Goal: Task Accomplishment & Management: Use online tool/utility

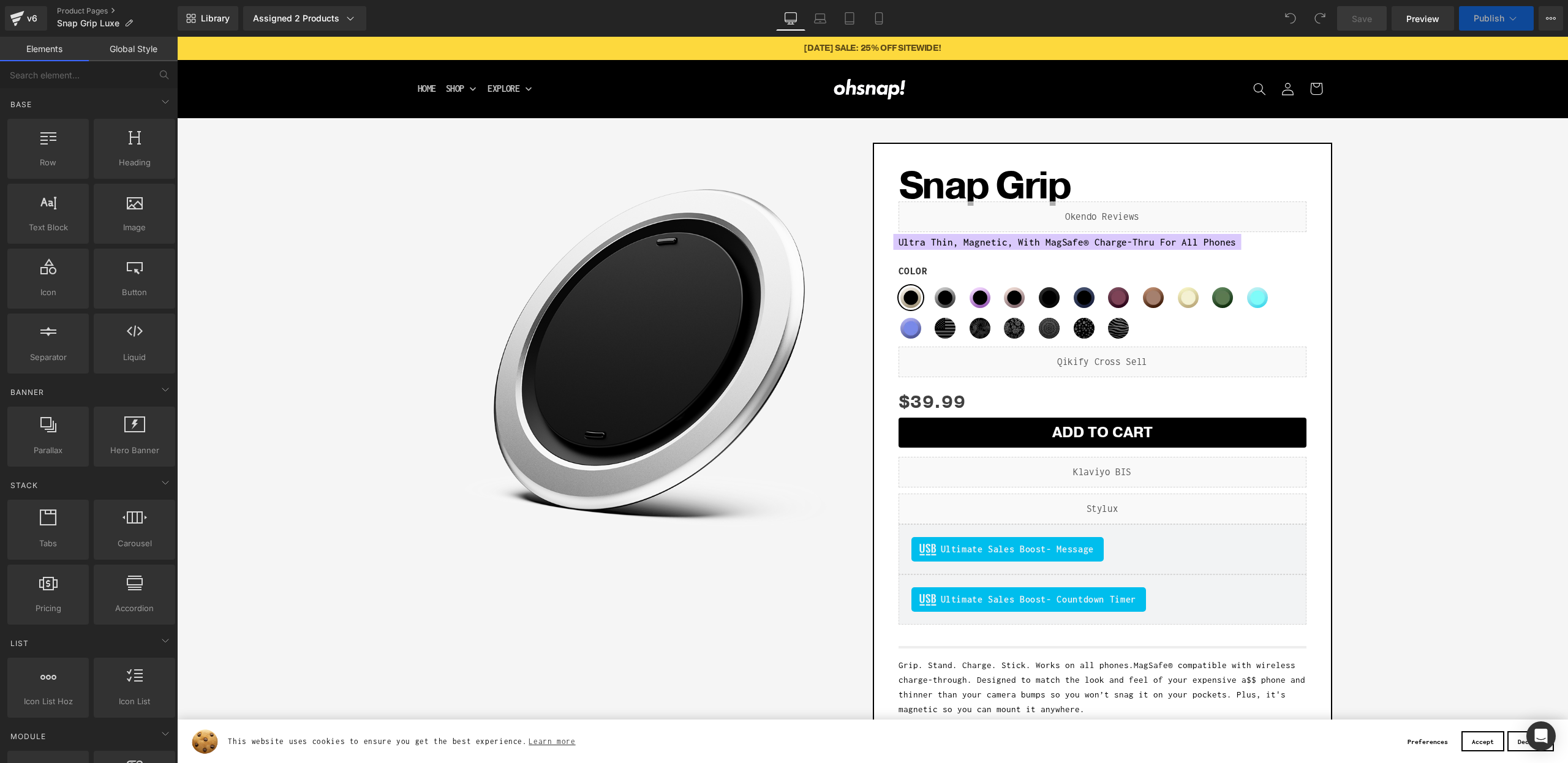
click at [1116, 472] on div "Liquid" at bounding box center [1102, 472] width 408 height 31
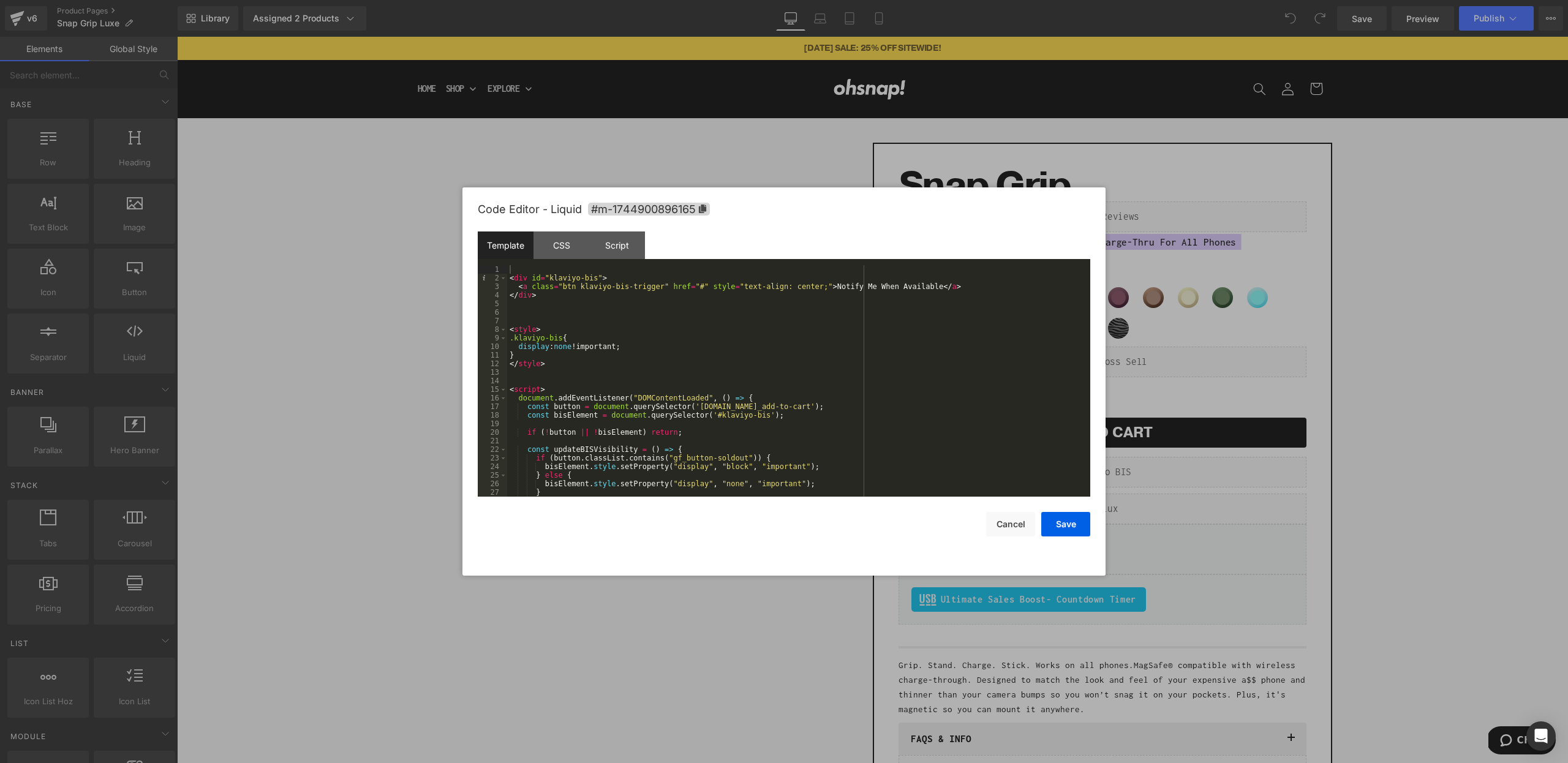
click at [1177, 469] on div at bounding box center [784, 382] width 1568 height 763
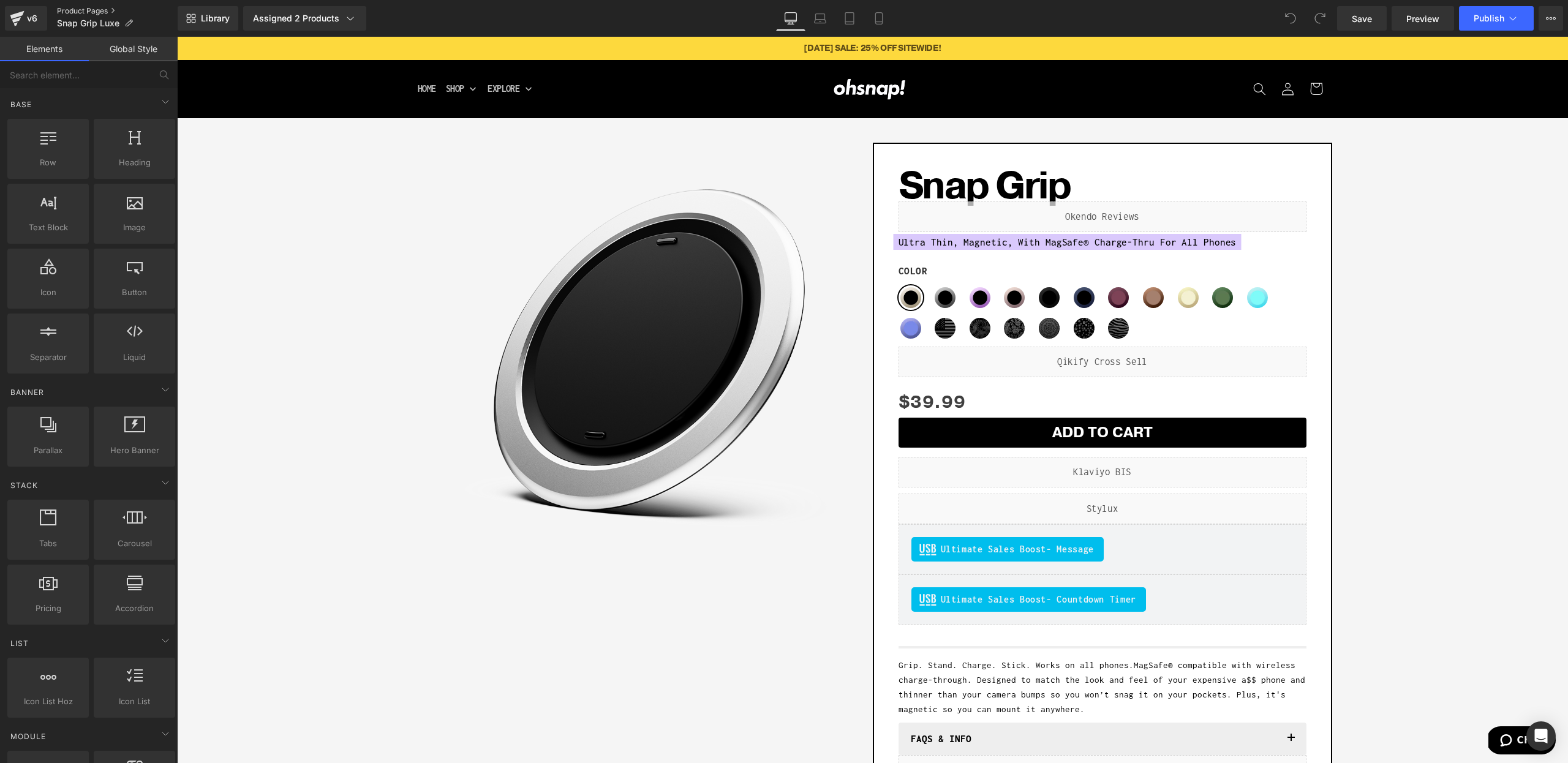
click at [93, 9] on link "Product Pages" at bounding box center [118, 11] width 121 height 10
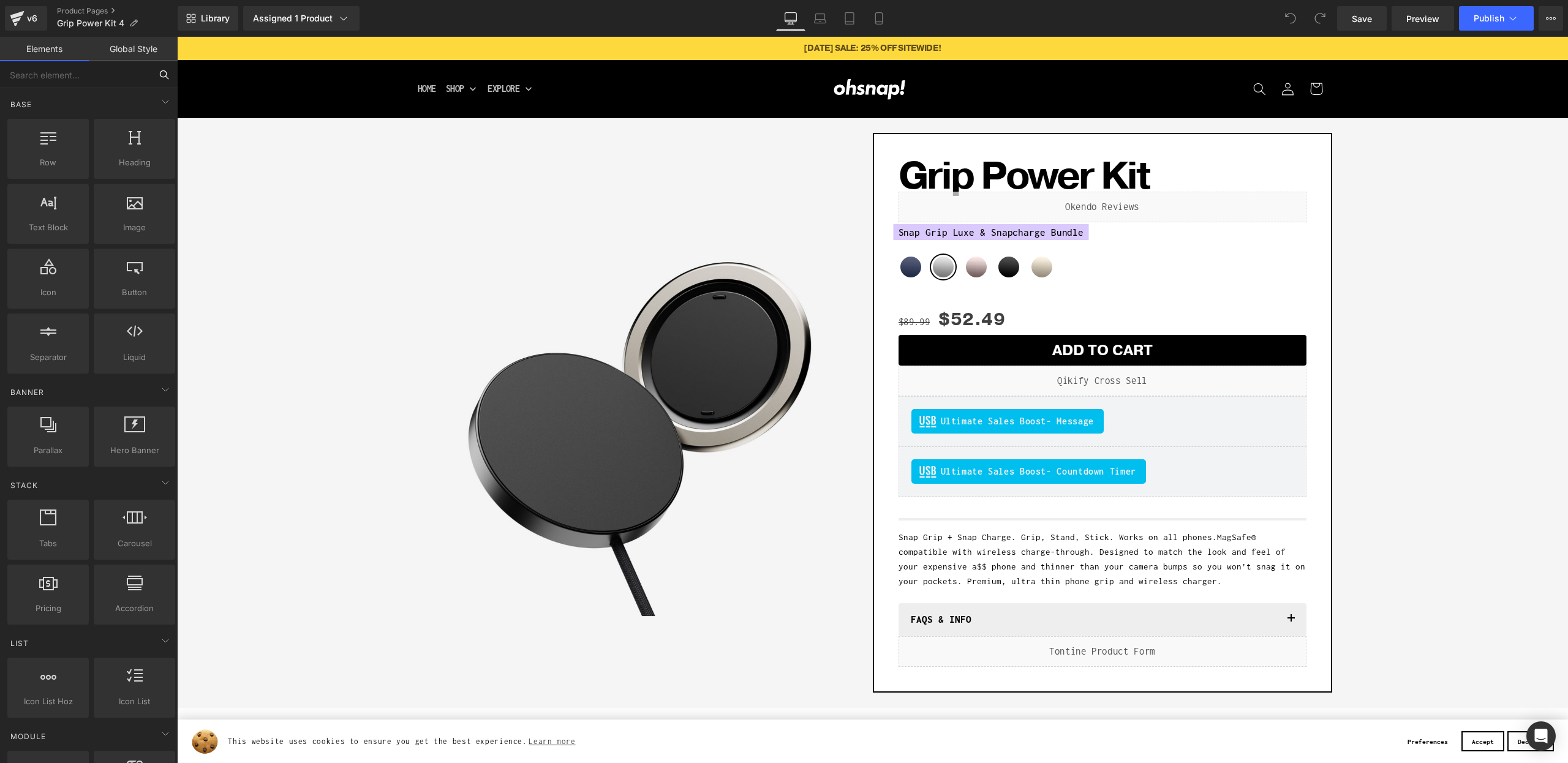
click at [123, 74] on input "text" at bounding box center [75, 75] width 150 height 27
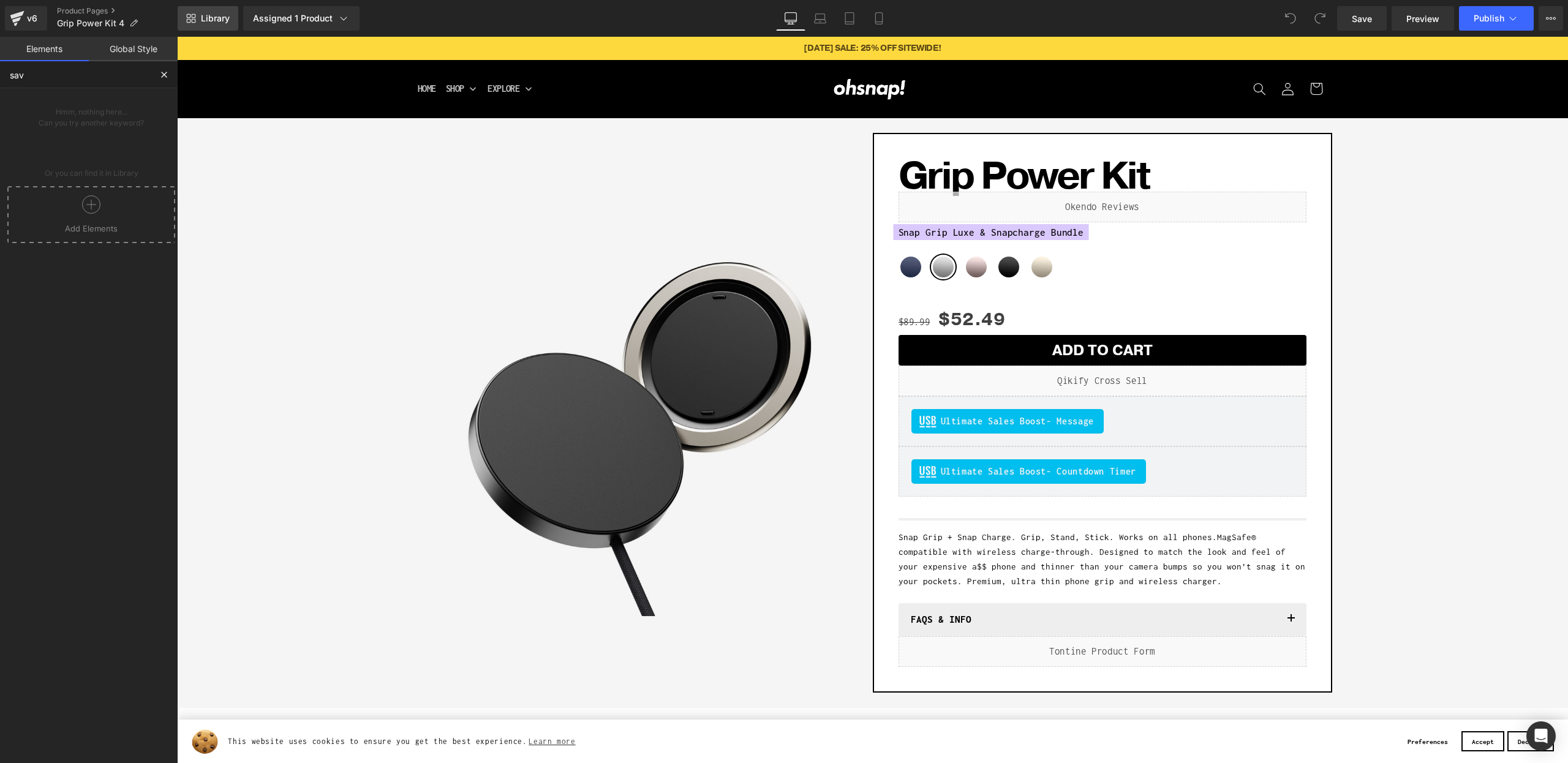
type input "sav"
click at [204, 13] on span "Library" at bounding box center [215, 18] width 29 height 11
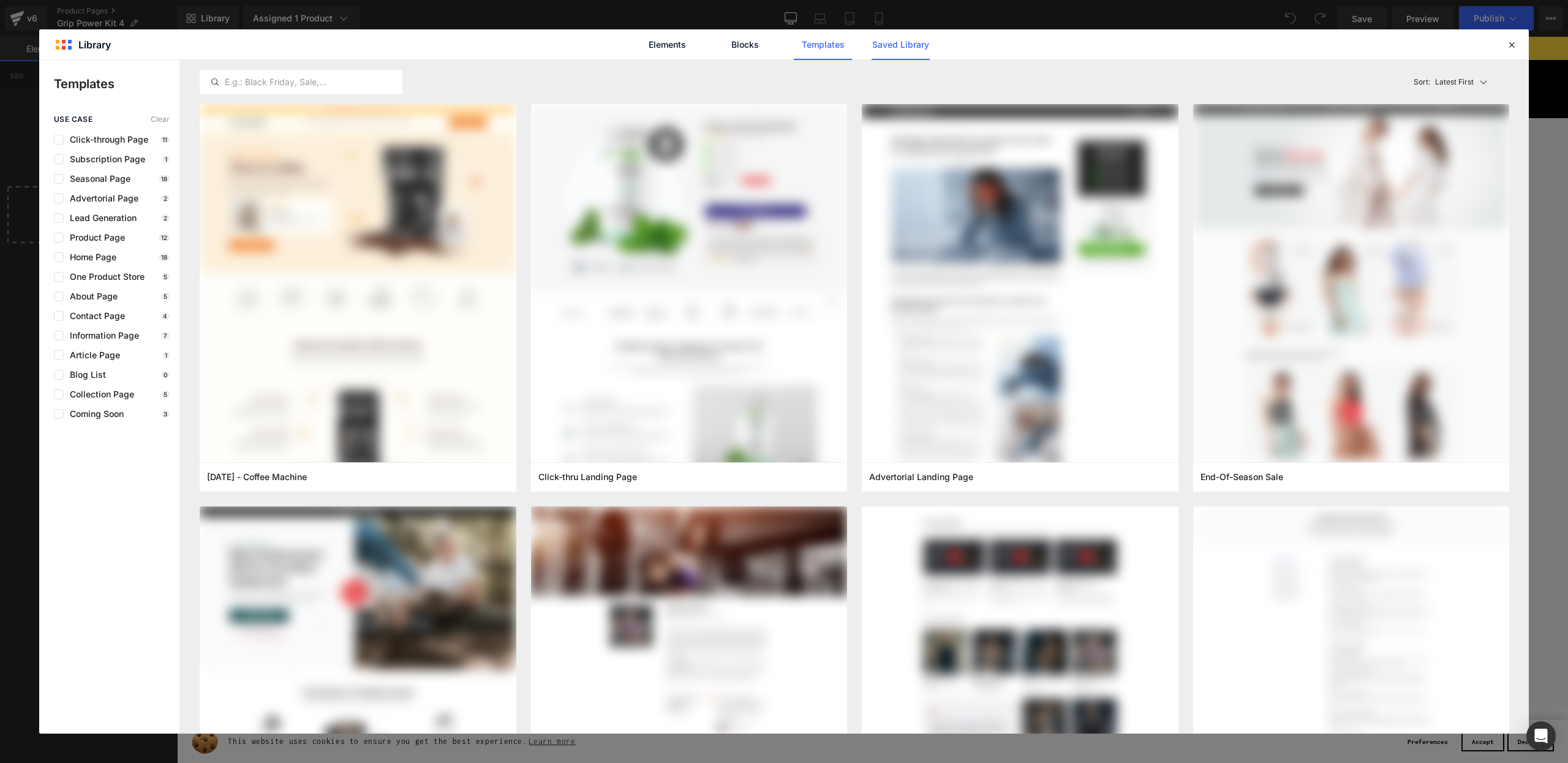
click at [0, 0] on link "Saved Library" at bounding box center [0, 0] width 0 height 0
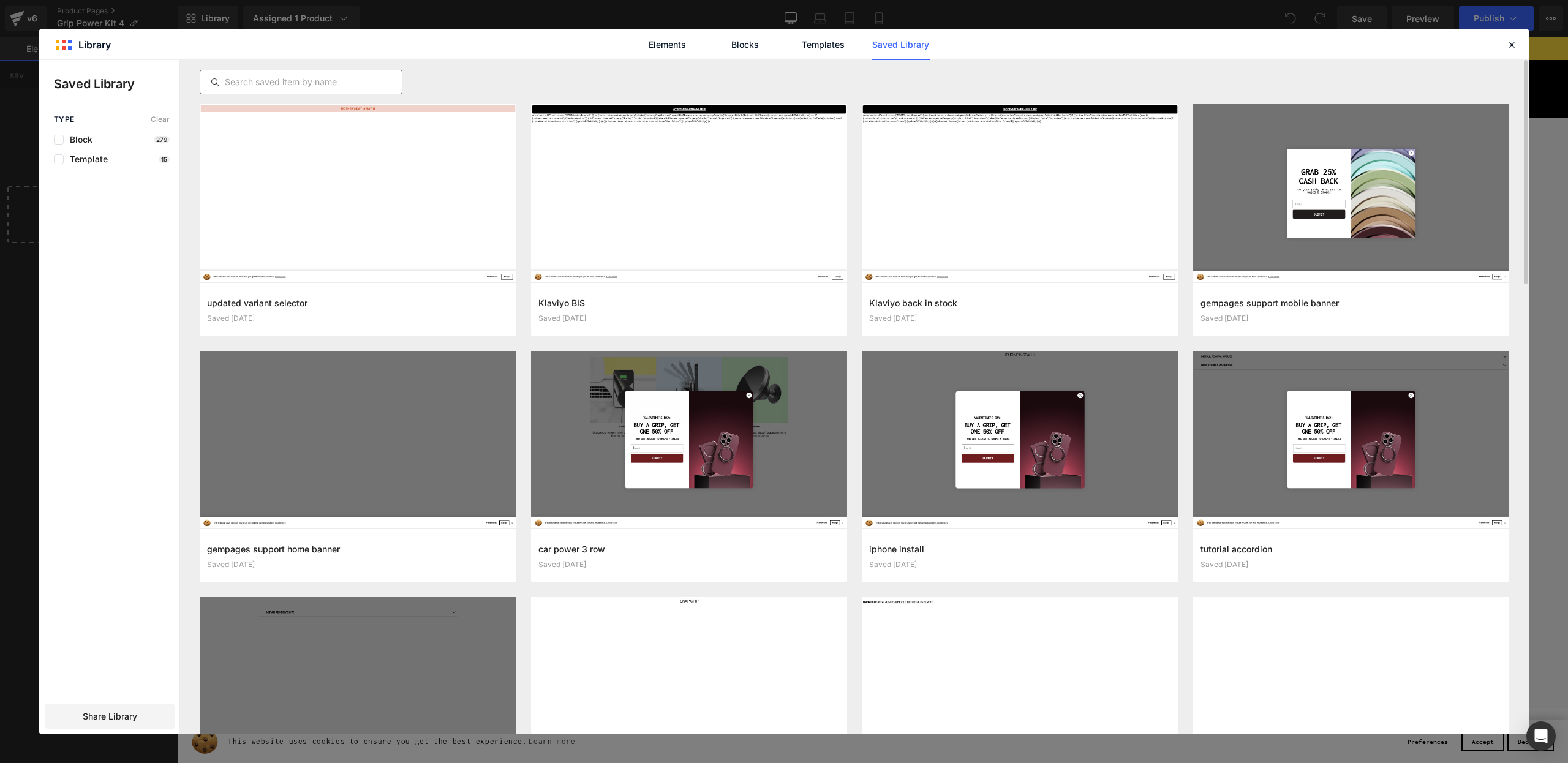
click at [379, 91] on div at bounding box center [301, 82] width 203 height 24
click at [347, 83] on input "text" at bounding box center [301, 82] width 202 height 15
click at [0, 0] on button "Add to page" at bounding box center [0, 0] width 0 height 0
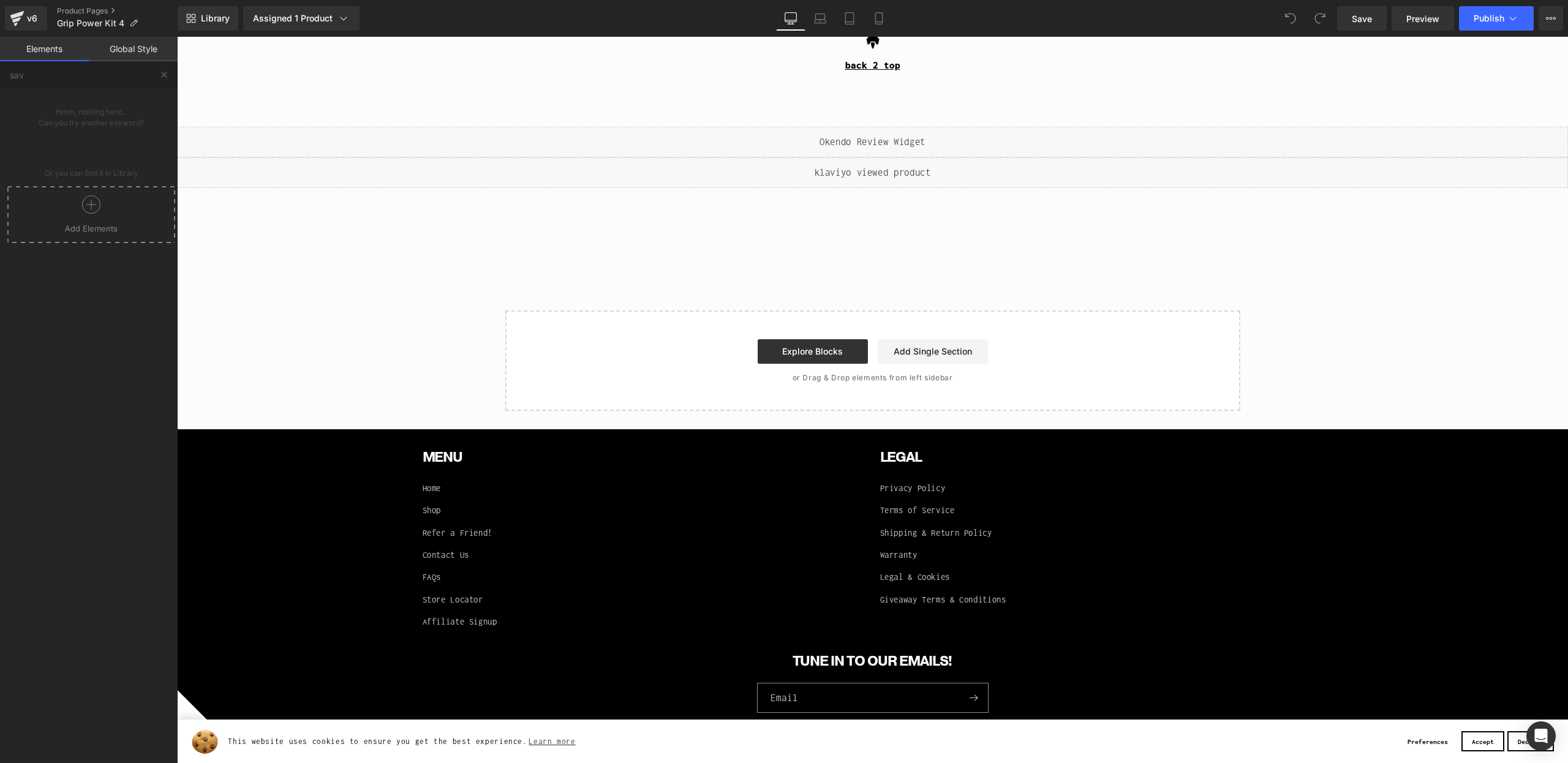
scroll to position [2030, 0]
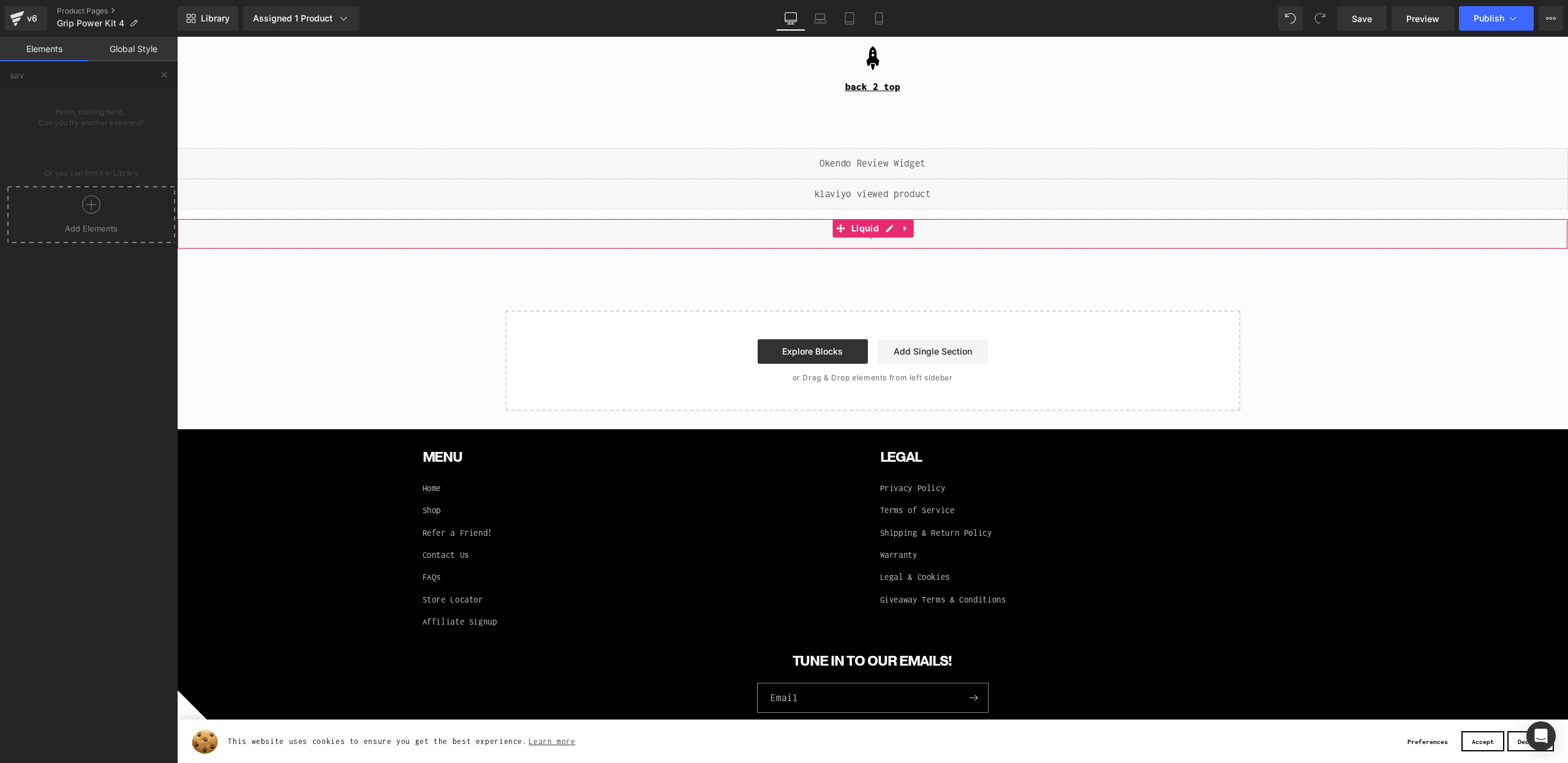
click at [868, 230] on div "Liquid" at bounding box center [873, 234] width 1391 height 31
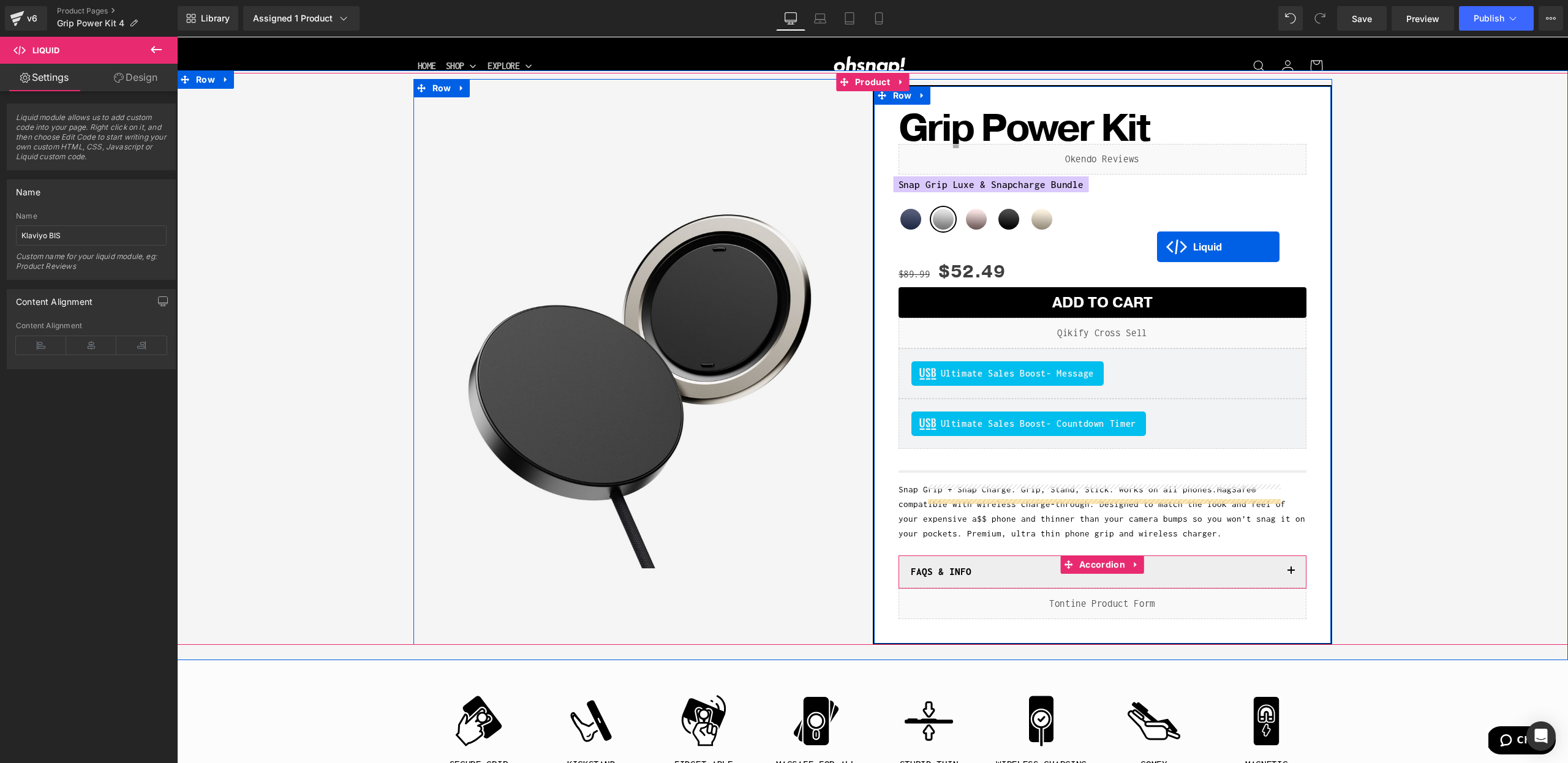
scroll to position [47, 0]
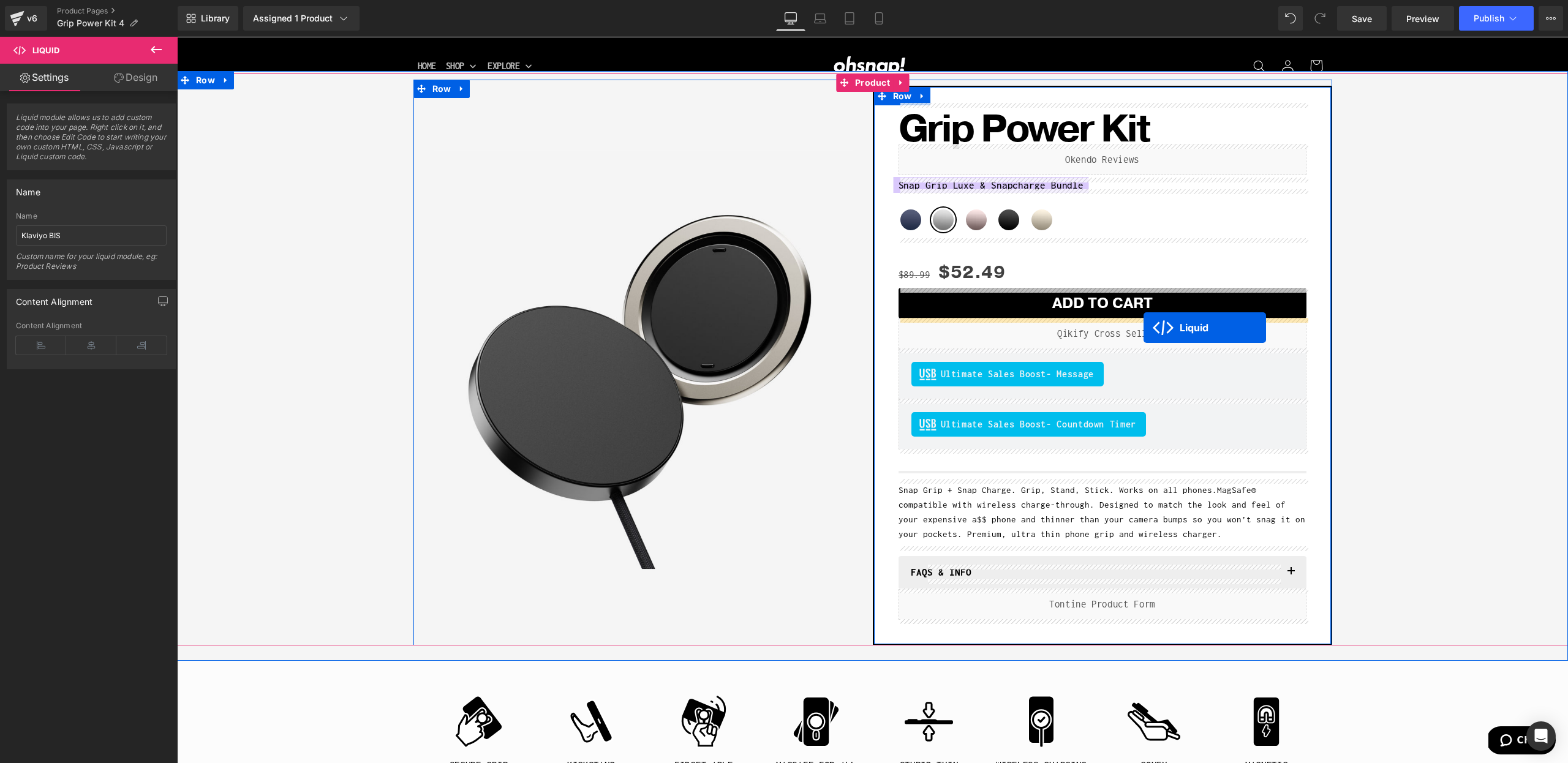
drag, startPoint x: 865, startPoint y: 227, endPoint x: 1143, endPoint y: 327, distance: 295.4
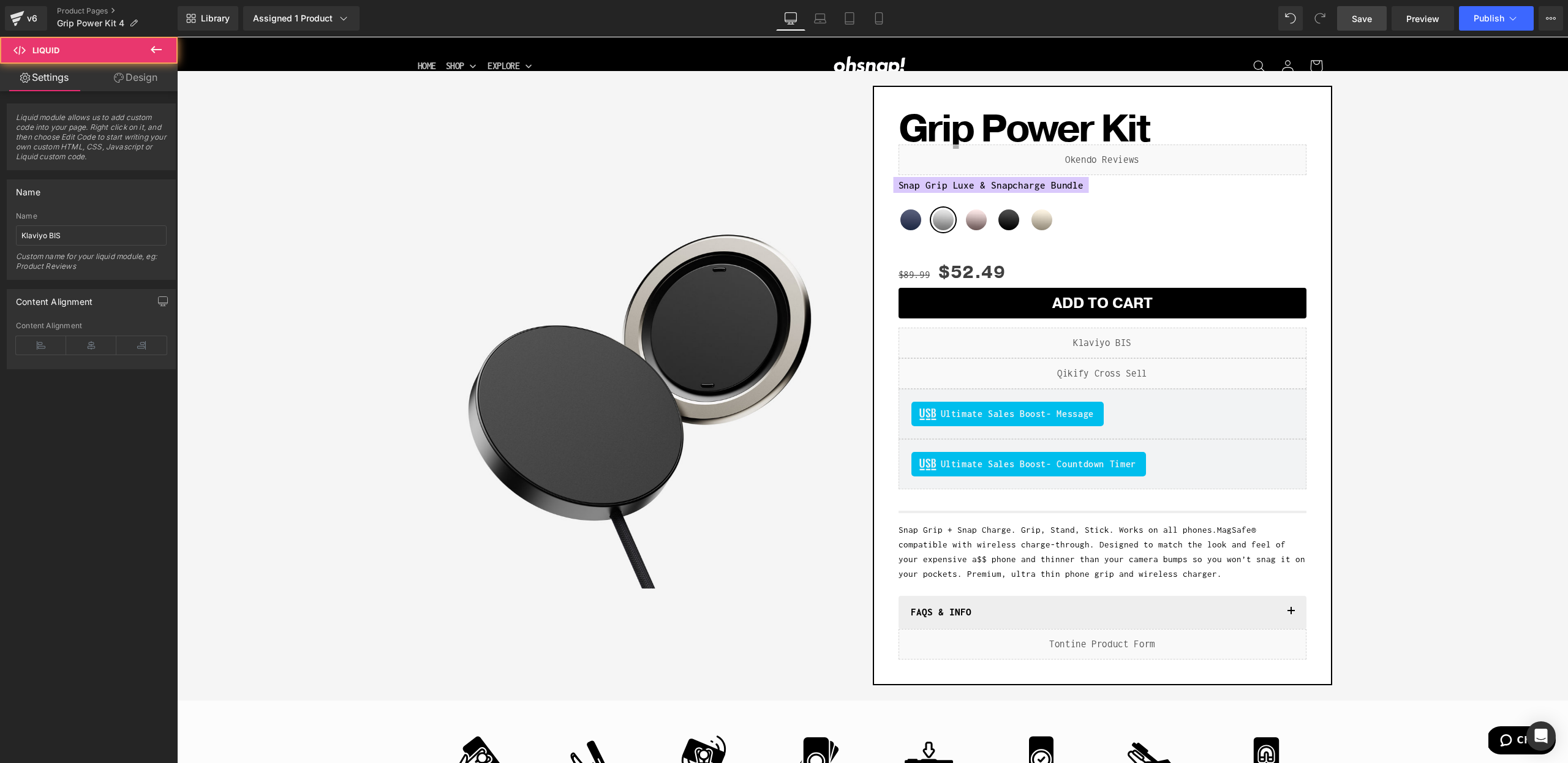
click at [1352, 25] on link "Save" at bounding box center [1362, 18] width 50 height 24
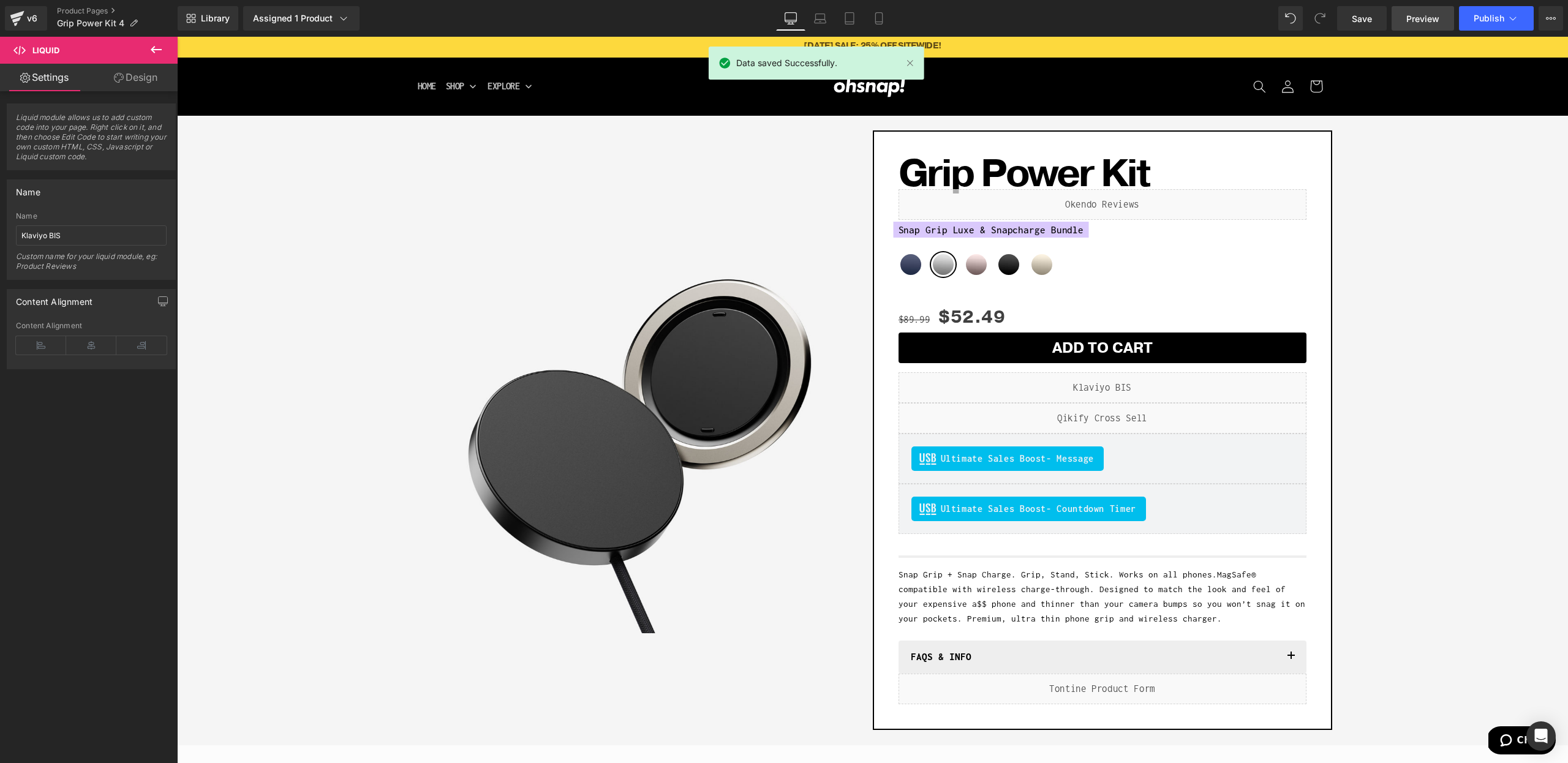
scroll to position [0, 0]
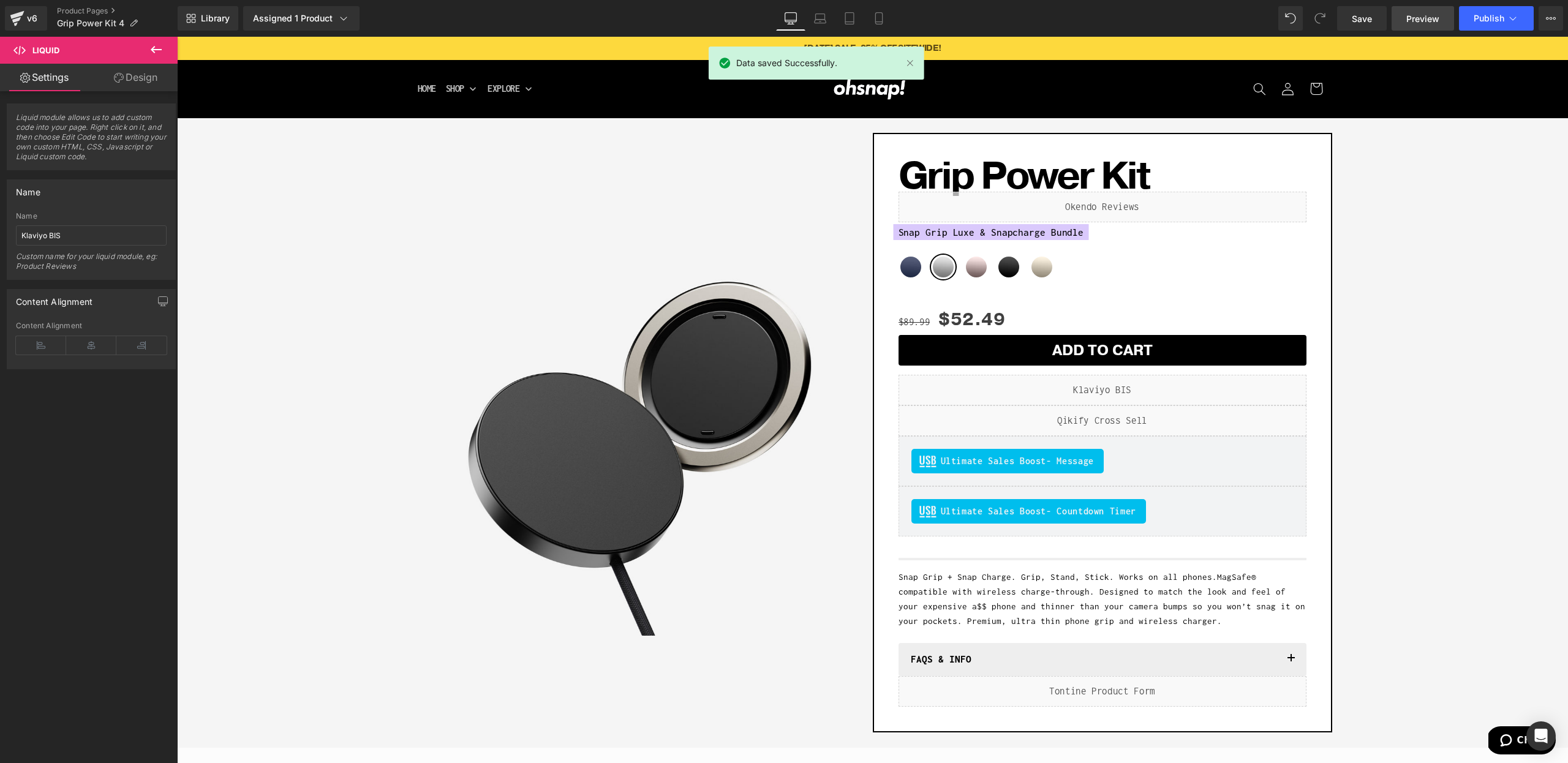
click at [1426, 18] on span "Preview" at bounding box center [1422, 18] width 33 height 13
click at [1364, 15] on span "Save" at bounding box center [1362, 18] width 20 height 13
click at [1490, 21] on span "Publish" at bounding box center [1489, 18] width 31 height 10
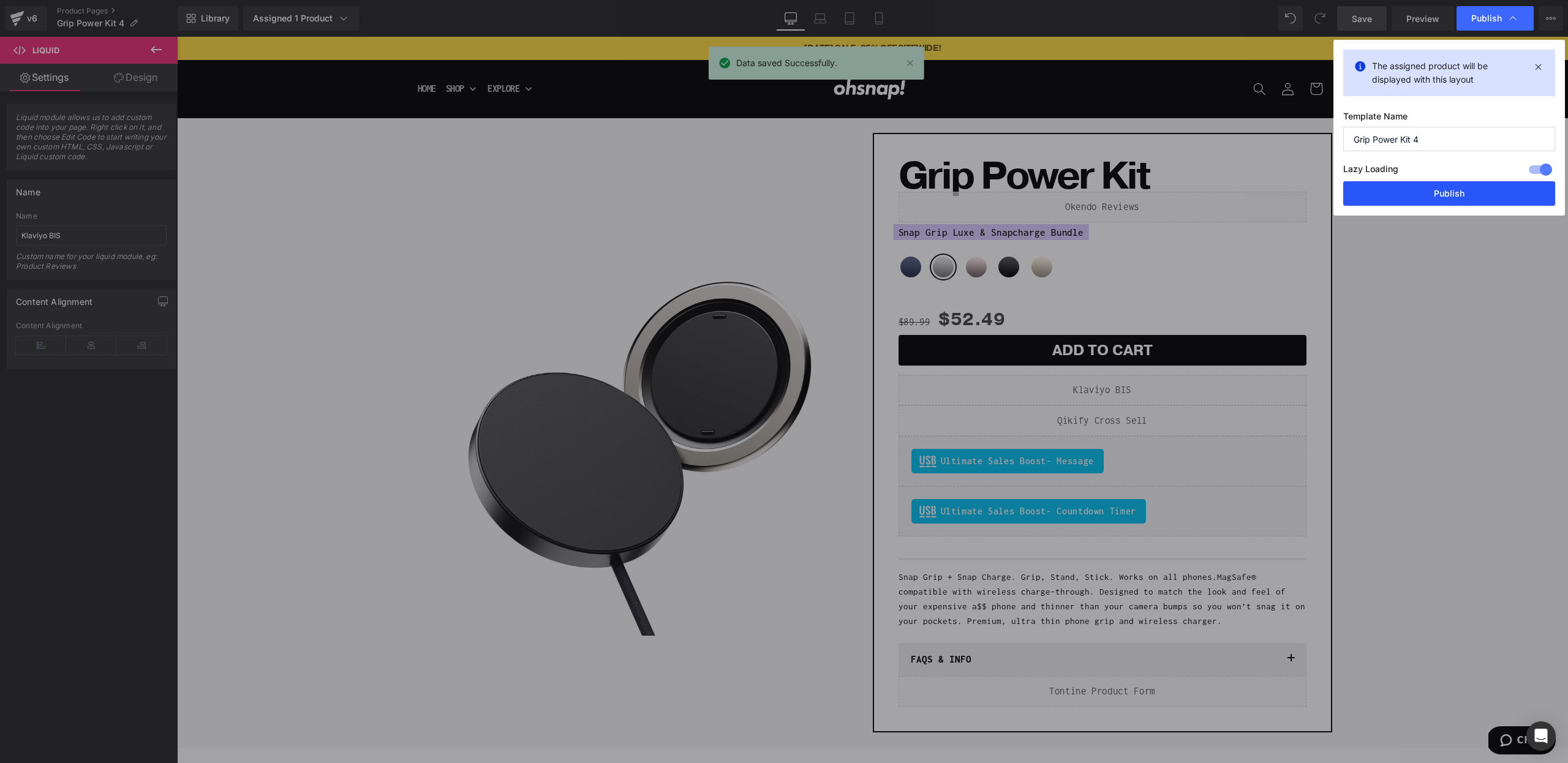
click at [1442, 197] on button "Publish" at bounding box center [1449, 193] width 212 height 24
